Goal: Submit feedback/report problem

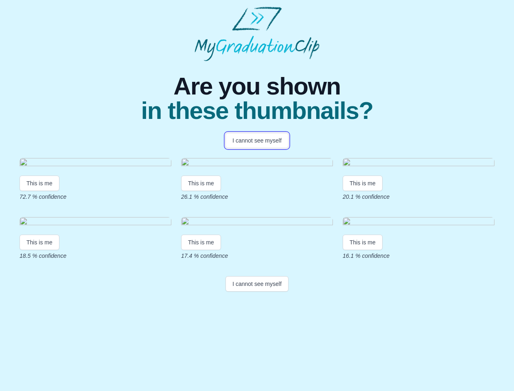
click at [257, 140] on button "I cannot see myself" at bounding box center [256, 140] width 63 height 15
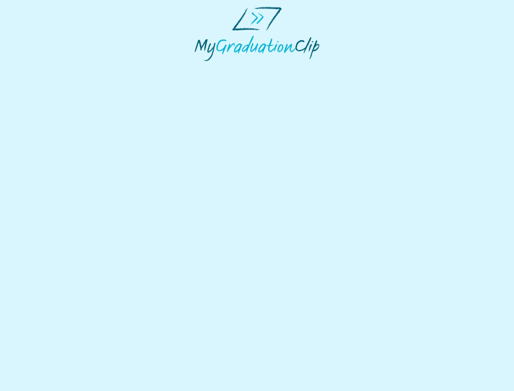
click at [39, 68] on html at bounding box center [257, 34] width 514 height 68
click at [202, 68] on html at bounding box center [257, 34] width 514 height 68
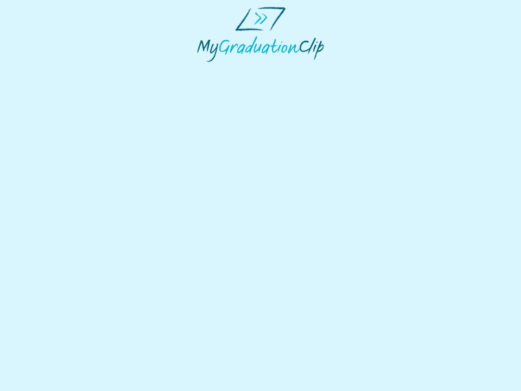
click at [365, 68] on html at bounding box center [260, 34] width 521 height 68
click at [39, 68] on html at bounding box center [260, 34] width 521 height 68
click at [202, 68] on html at bounding box center [260, 34] width 521 height 68
click at [365, 68] on html at bounding box center [260, 34] width 521 height 68
